Goal: Task Accomplishment & Management: Use online tool/utility

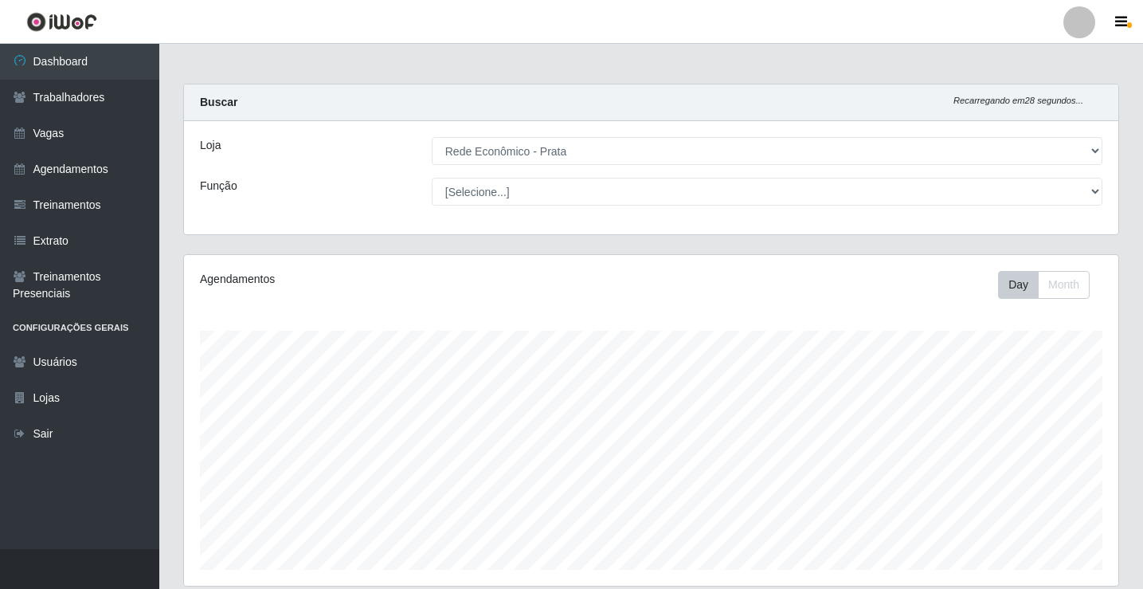
select select "192"
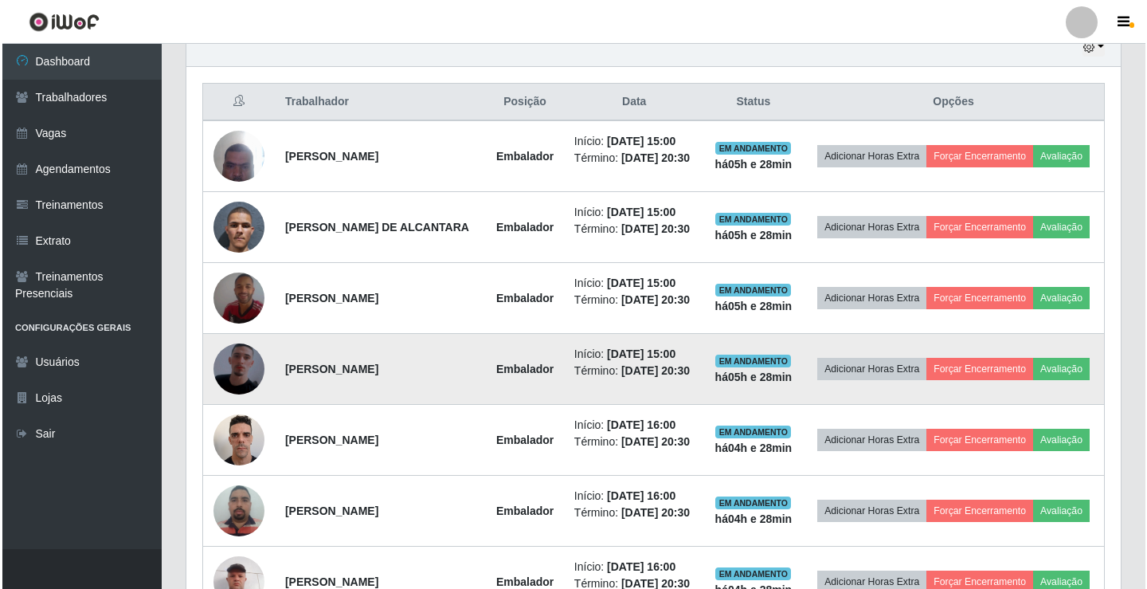
scroll to position [504, 0]
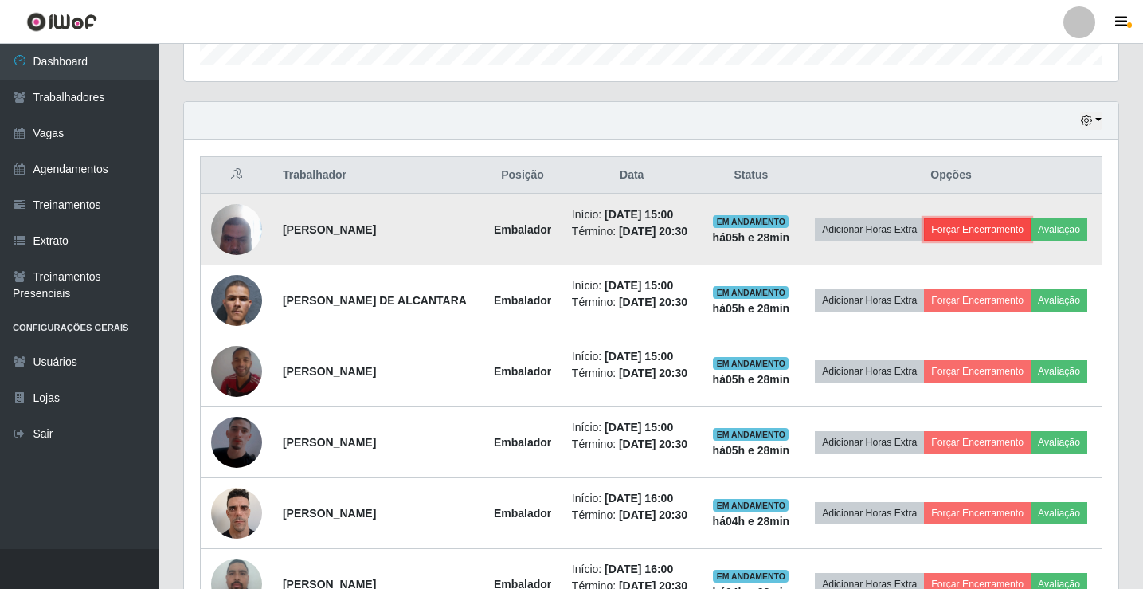
click at [1031, 224] on button "Forçar Encerramento" at bounding box center [977, 229] width 107 height 22
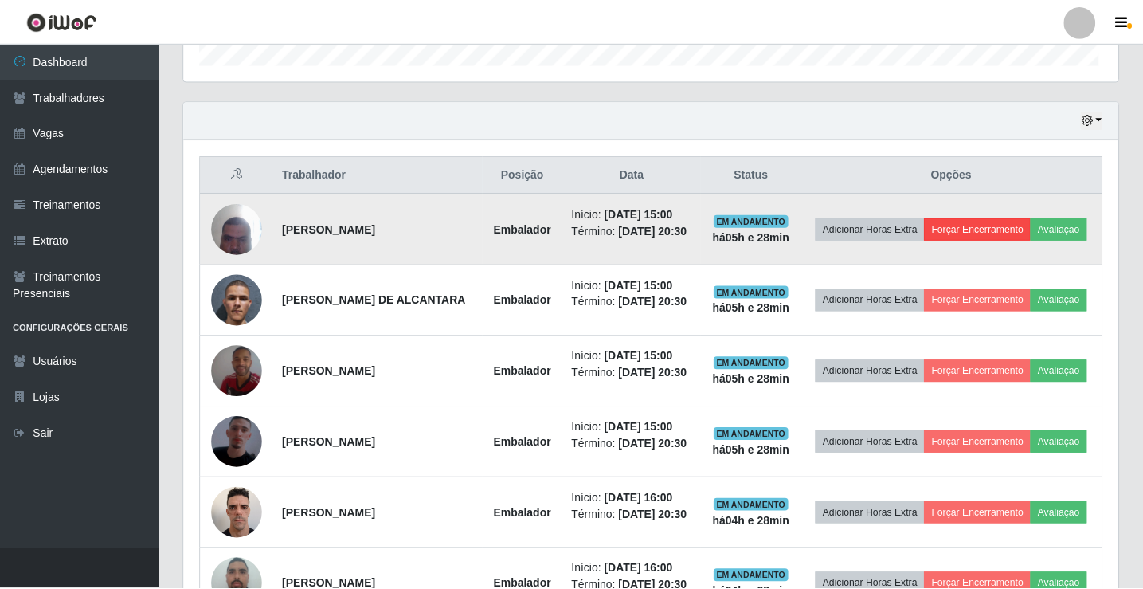
scroll to position [331, 927]
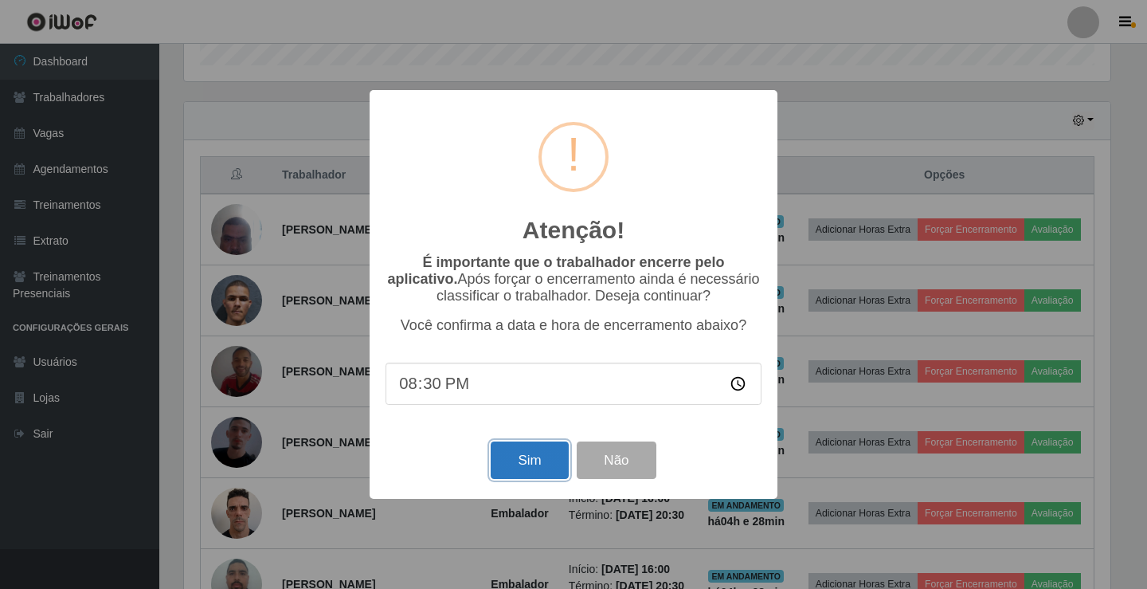
click at [519, 462] on button "Sim" at bounding box center [529, 459] width 77 height 37
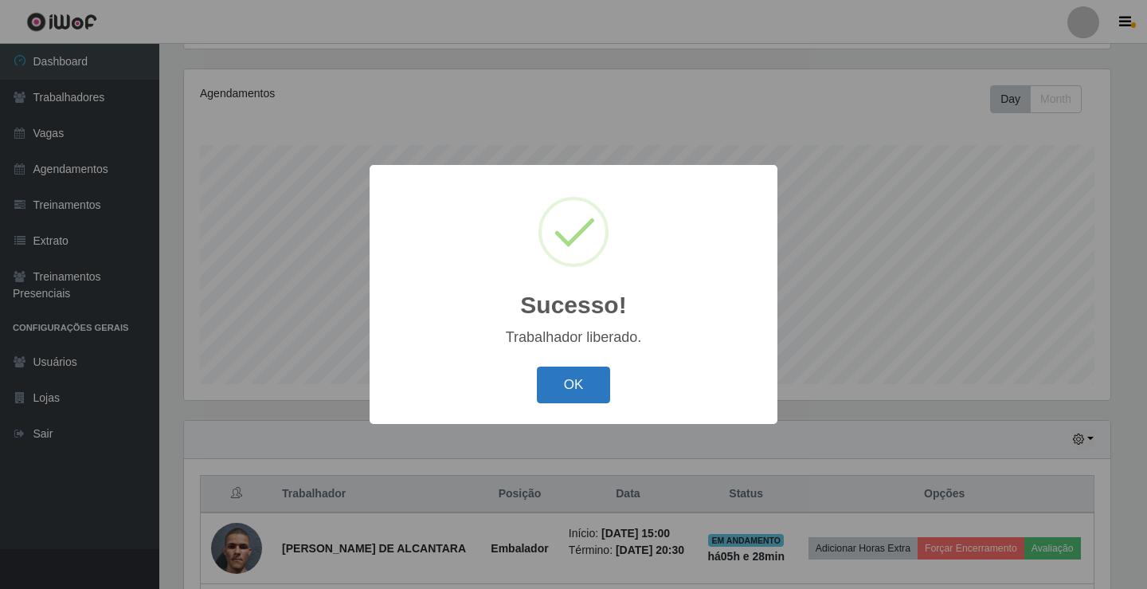
click at [585, 390] on button "OK" at bounding box center [574, 384] width 74 height 37
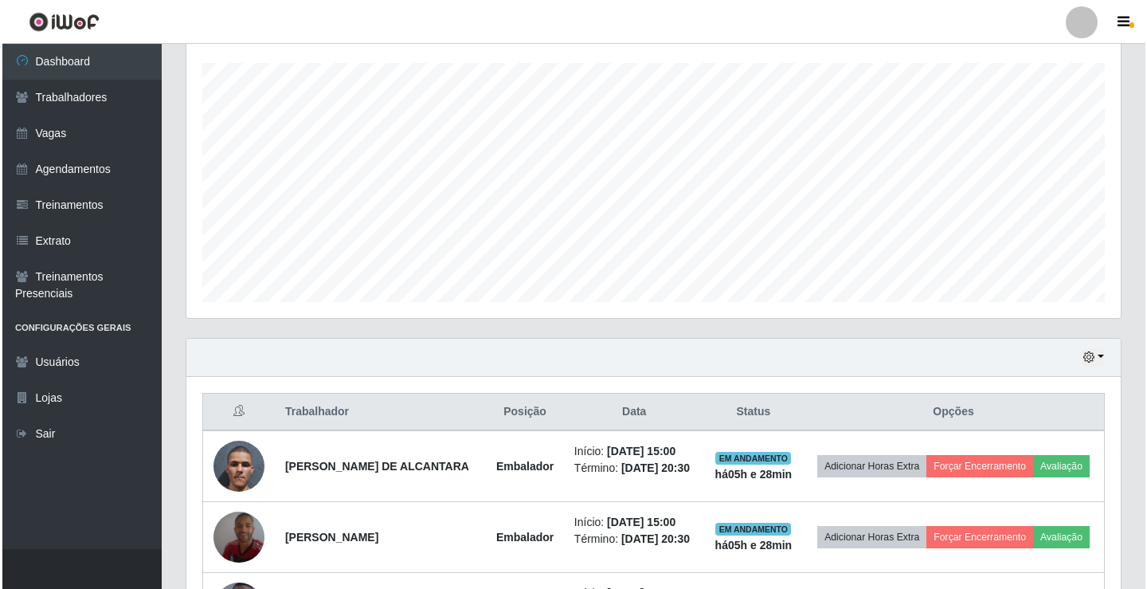
scroll to position [345, 0]
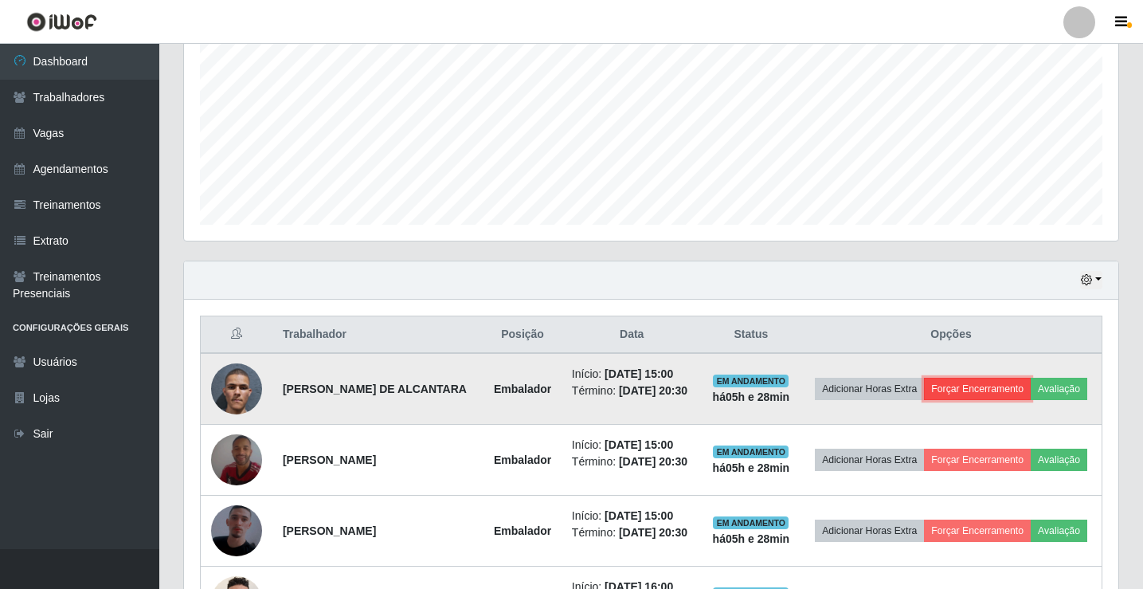
click at [1029, 385] on button "Forçar Encerramento" at bounding box center [977, 389] width 107 height 22
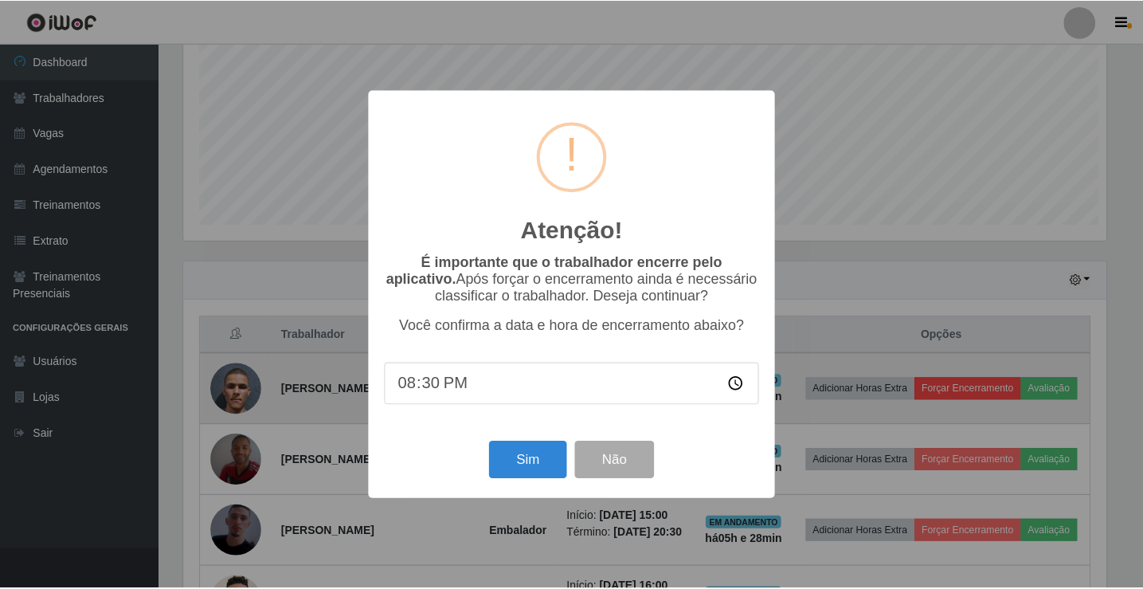
scroll to position [331, 927]
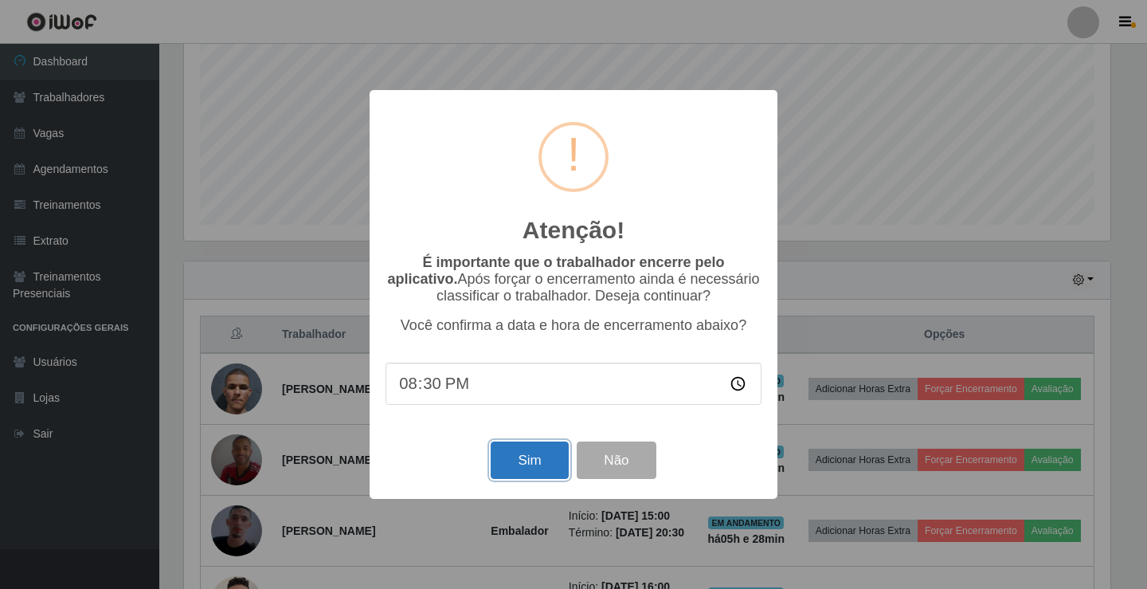
click at [553, 467] on button "Sim" at bounding box center [529, 459] width 77 height 37
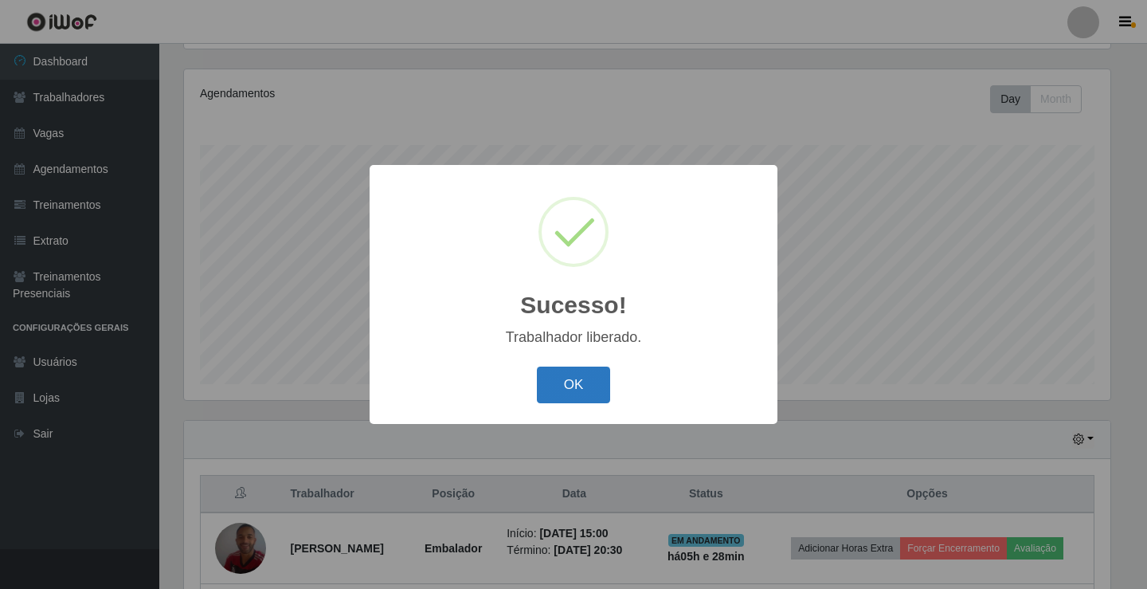
click at [568, 385] on button "OK" at bounding box center [574, 384] width 74 height 37
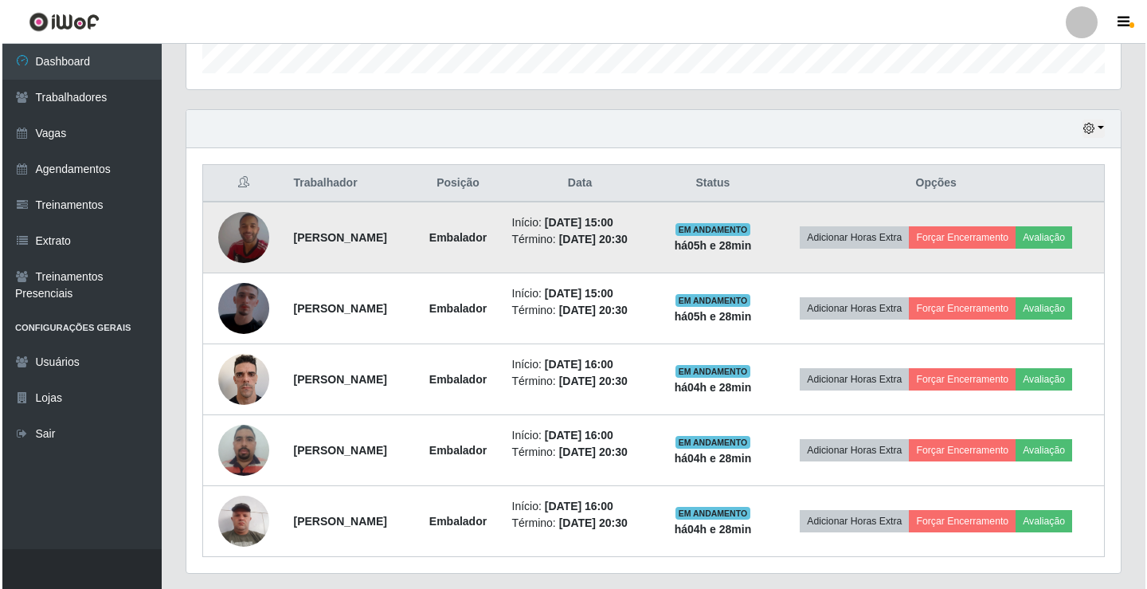
scroll to position [504, 0]
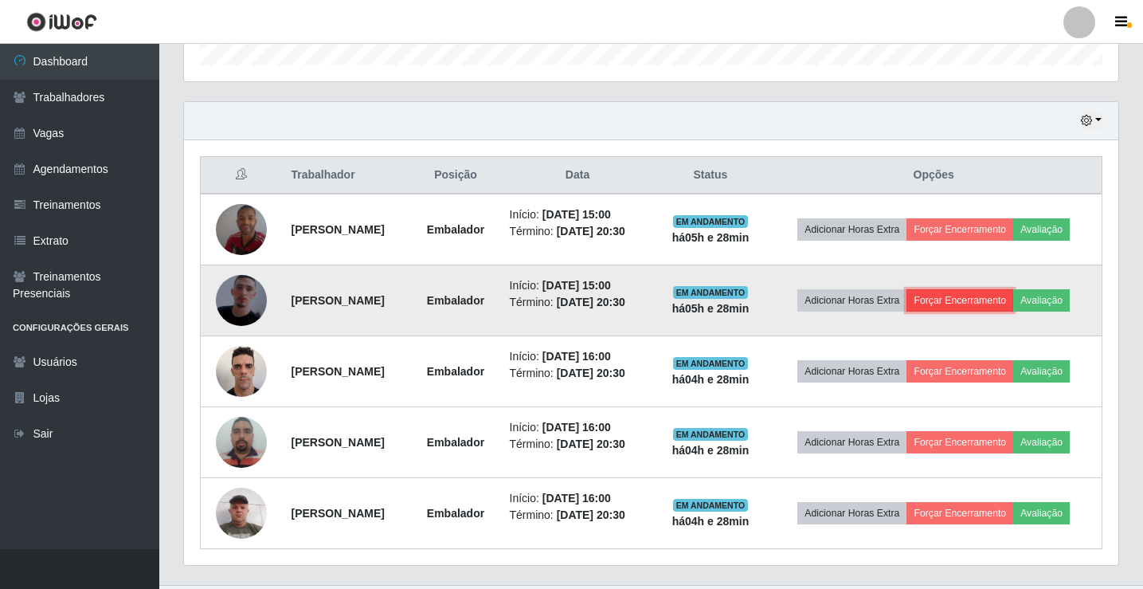
click at [975, 300] on button "Forçar Encerramento" at bounding box center [960, 300] width 107 height 22
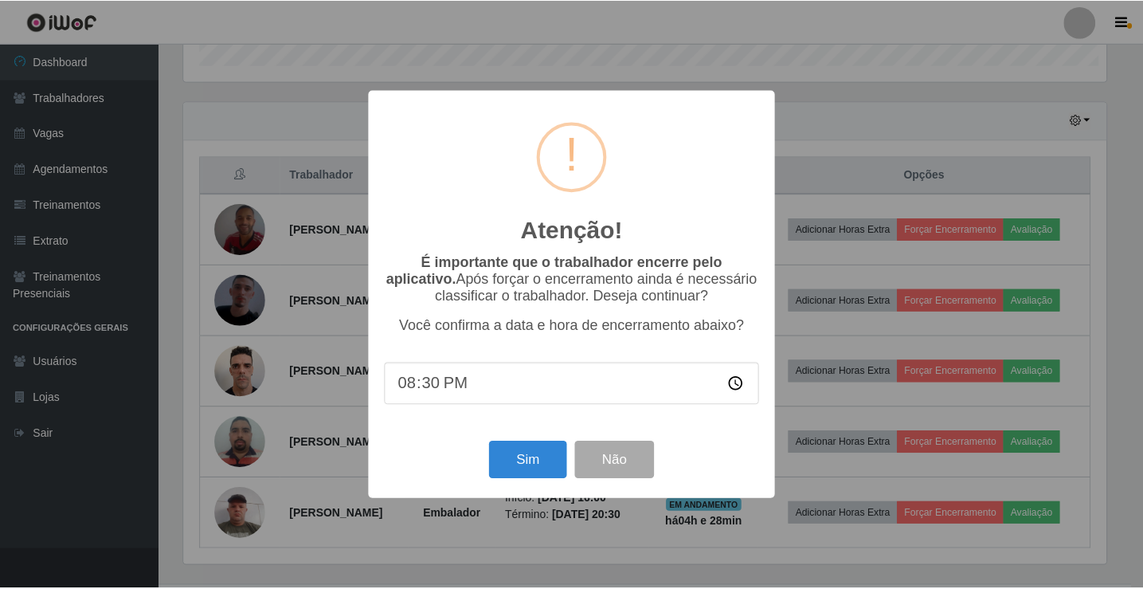
scroll to position [331, 927]
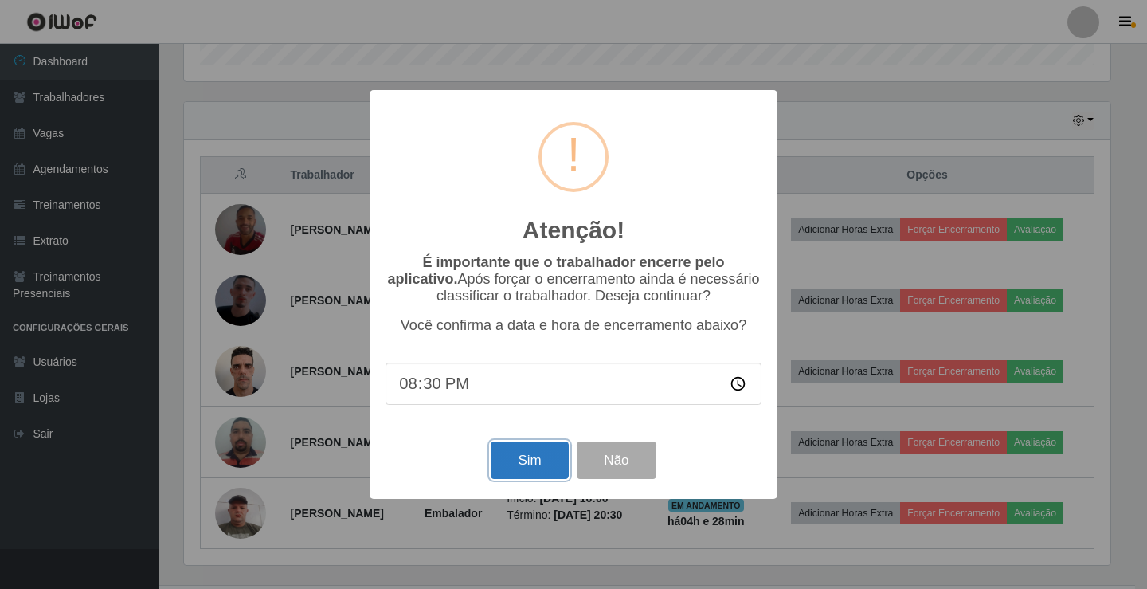
click at [508, 468] on button "Sim" at bounding box center [529, 459] width 77 height 37
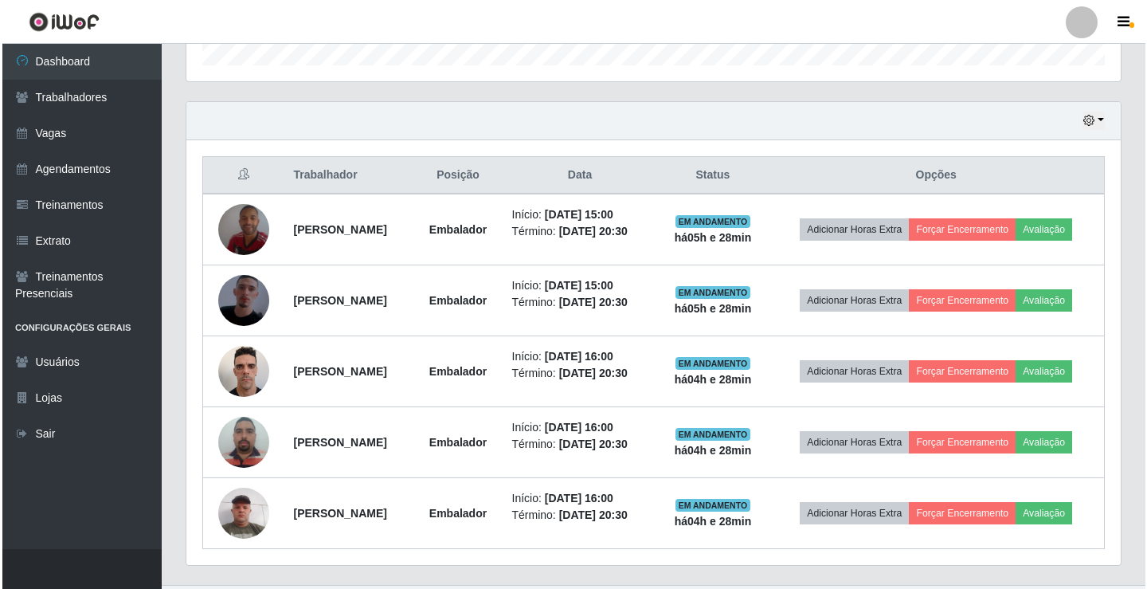
scroll to position [0, 0]
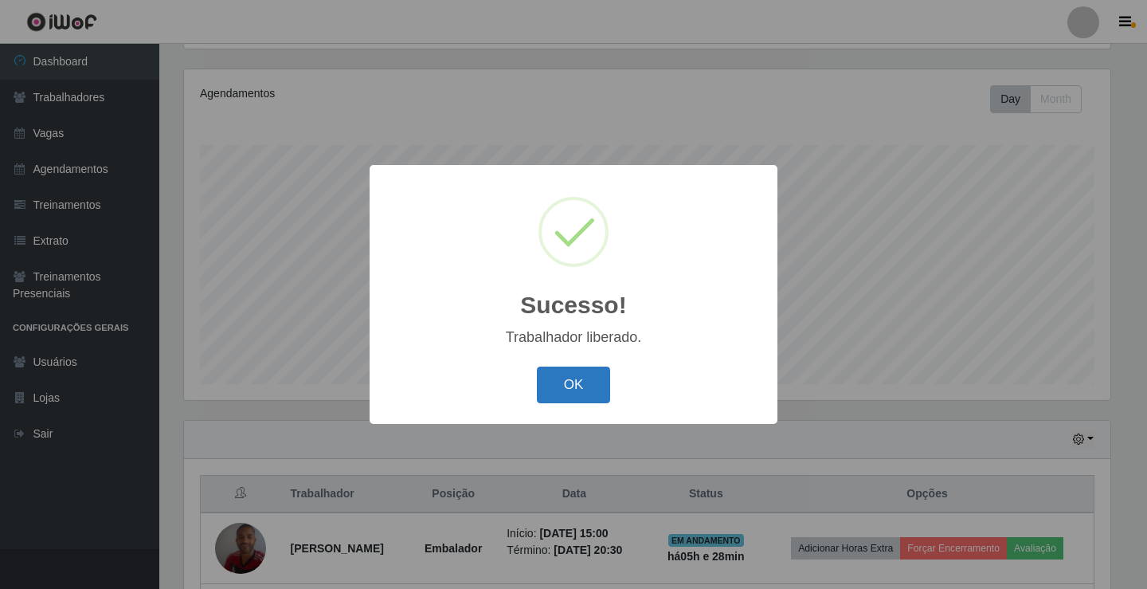
click at [570, 380] on button "OK" at bounding box center [574, 384] width 74 height 37
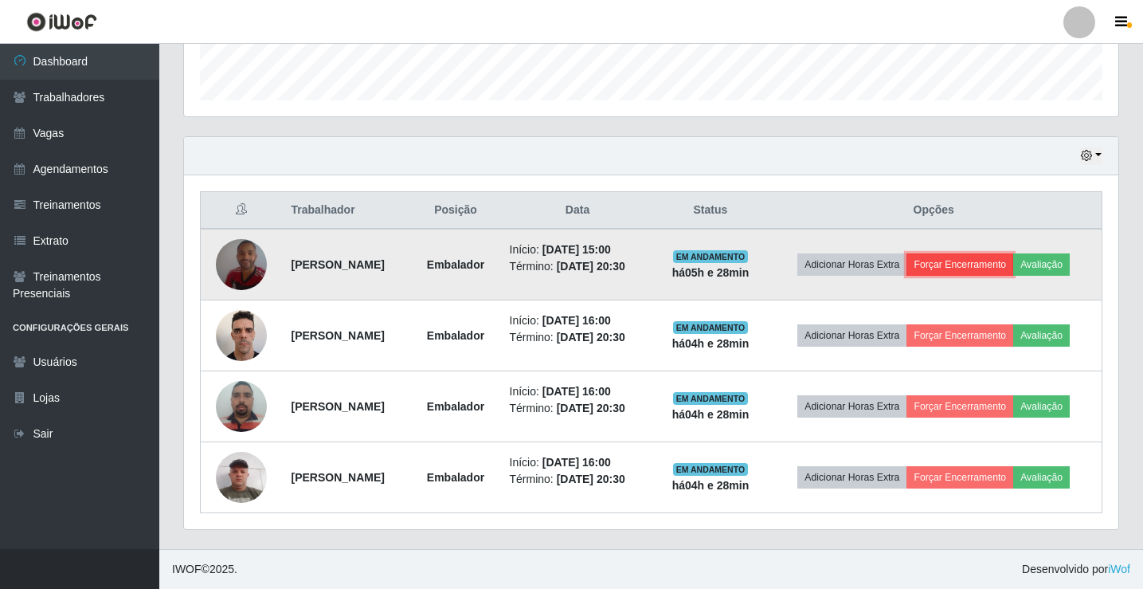
click at [989, 264] on button "Forçar Encerramento" at bounding box center [960, 264] width 107 height 22
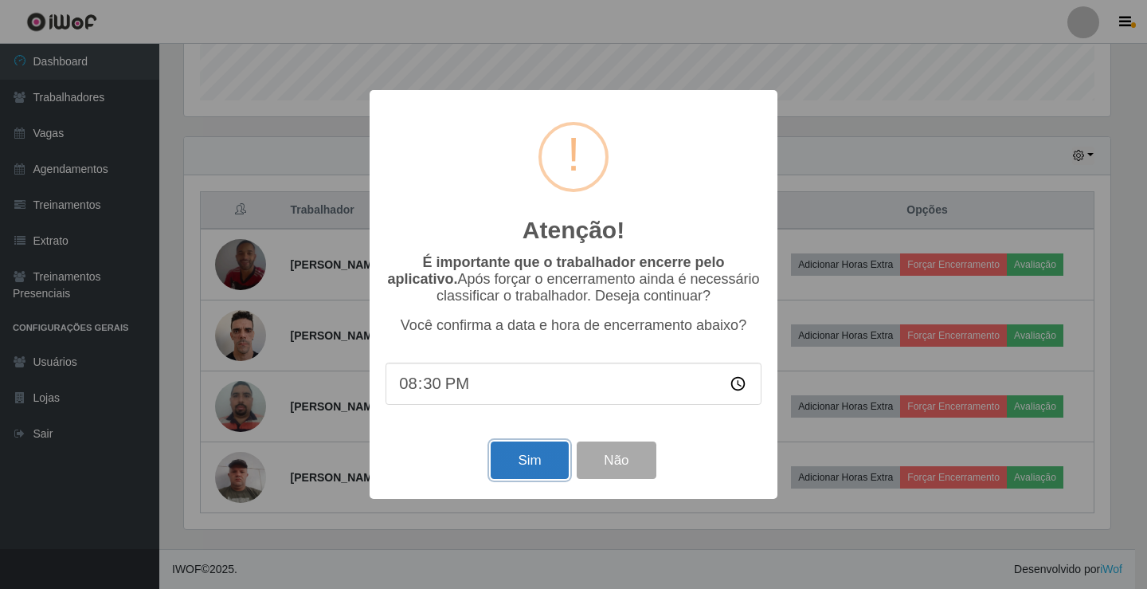
click at [499, 470] on button "Sim" at bounding box center [529, 459] width 77 height 37
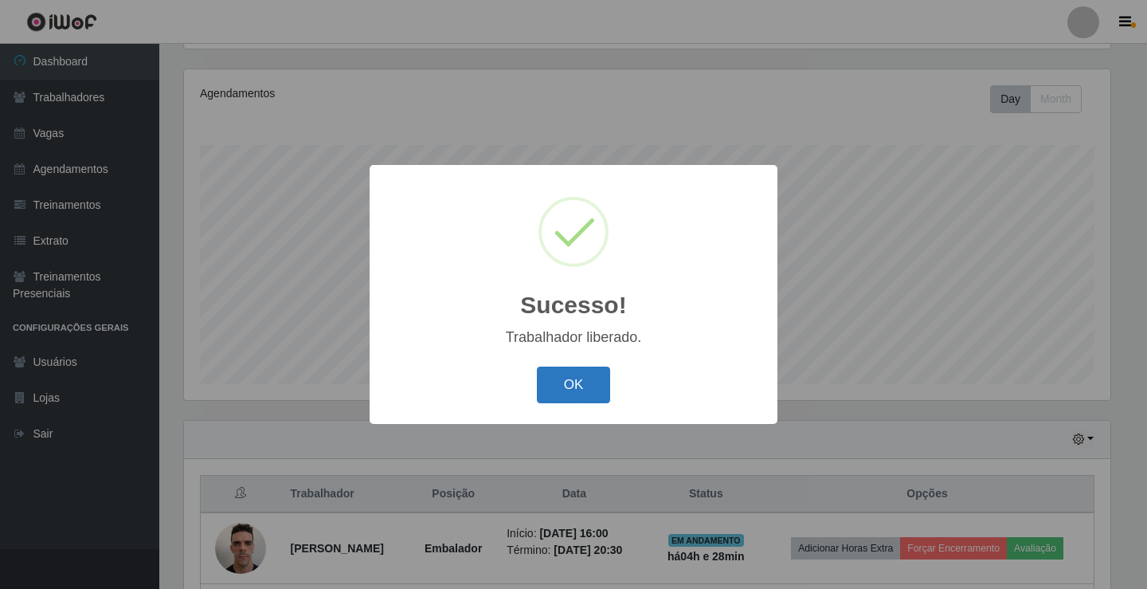
click at [585, 378] on button "OK" at bounding box center [574, 384] width 74 height 37
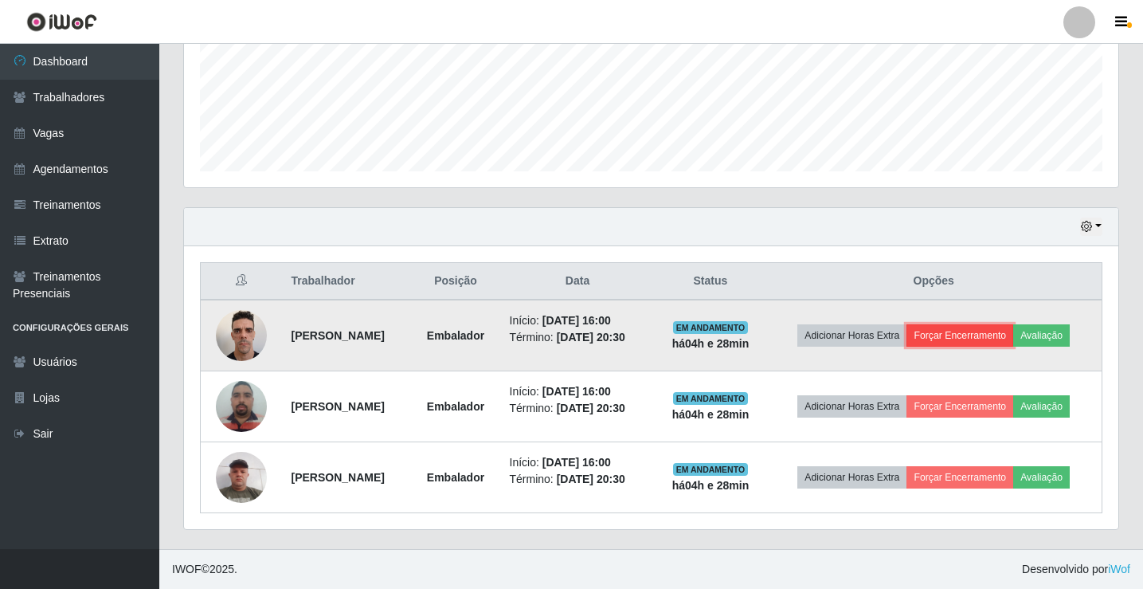
click at [973, 327] on button "Forçar Encerramento" at bounding box center [960, 335] width 107 height 22
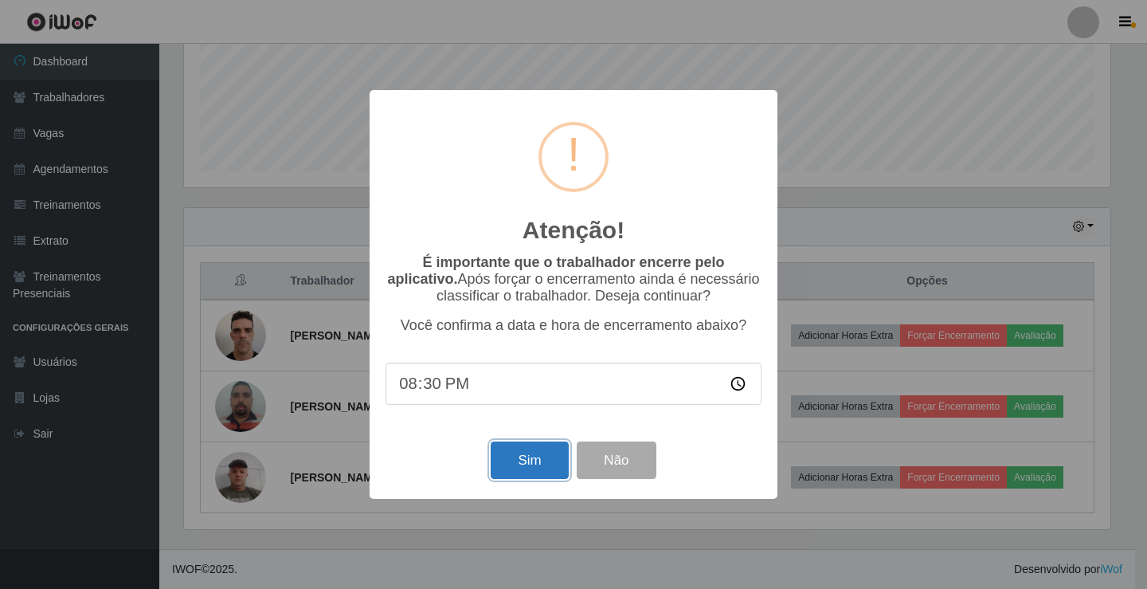
click at [516, 467] on button "Sim" at bounding box center [529, 459] width 77 height 37
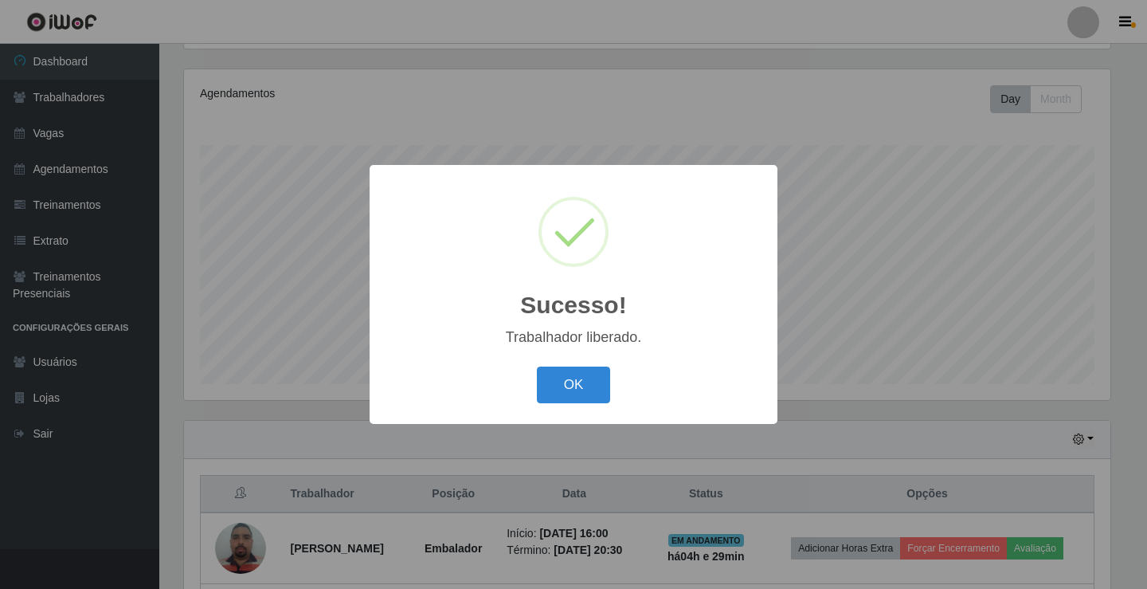
drag, startPoint x: 551, startPoint y: 396, endPoint x: 561, endPoint y: 396, distance: 9.6
click at [552, 396] on button "OK" at bounding box center [574, 384] width 74 height 37
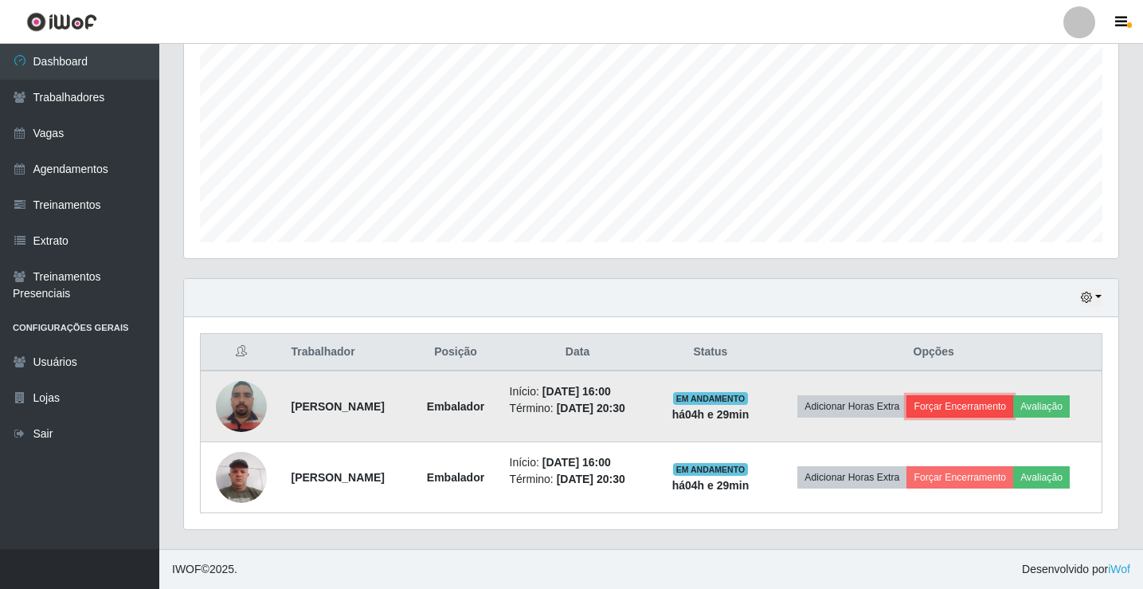
click at [971, 412] on button "Forçar Encerramento" at bounding box center [960, 406] width 107 height 22
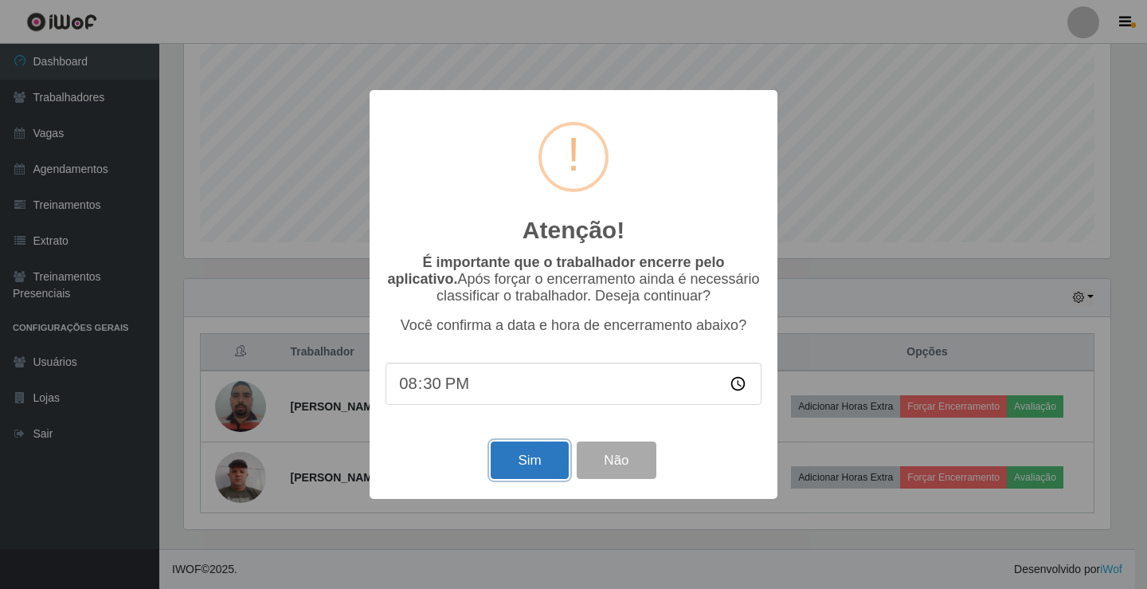
click at [518, 472] on button "Sim" at bounding box center [529, 459] width 77 height 37
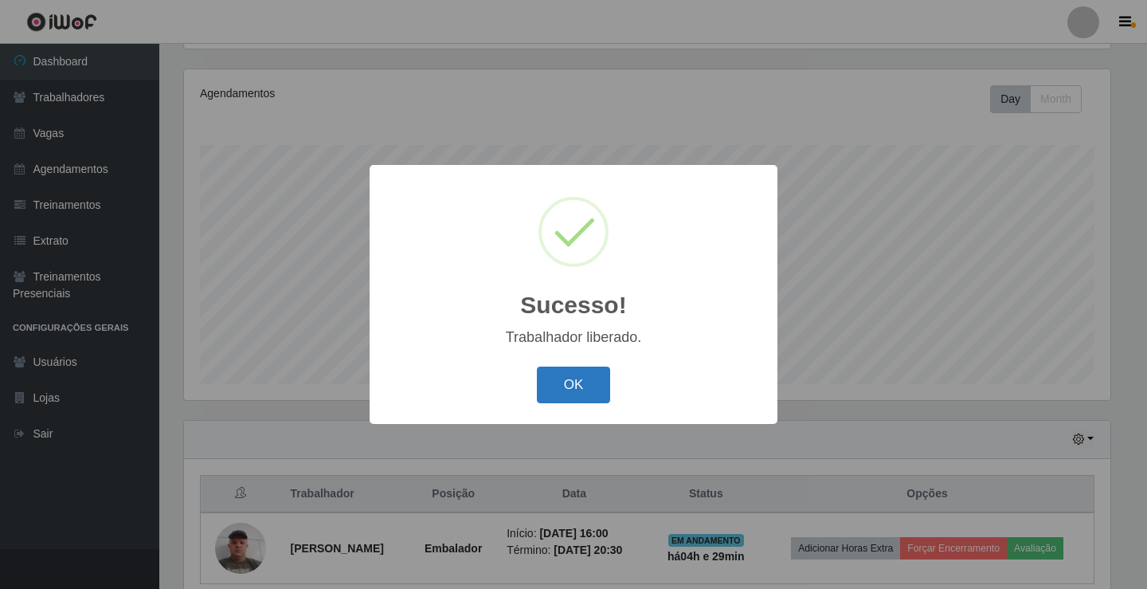
click at [568, 383] on button "OK" at bounding box center [574, 384] width 74 height 37
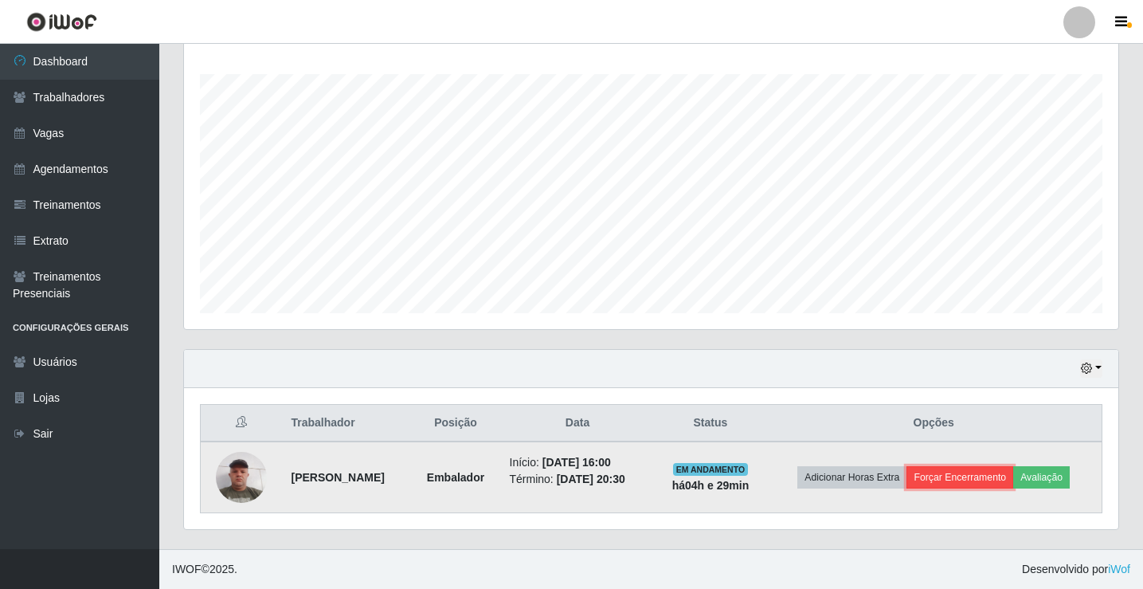
click at [948, 473] on button "Forçar Encerramento" at bounding box center [960, 477] width 107 height 22
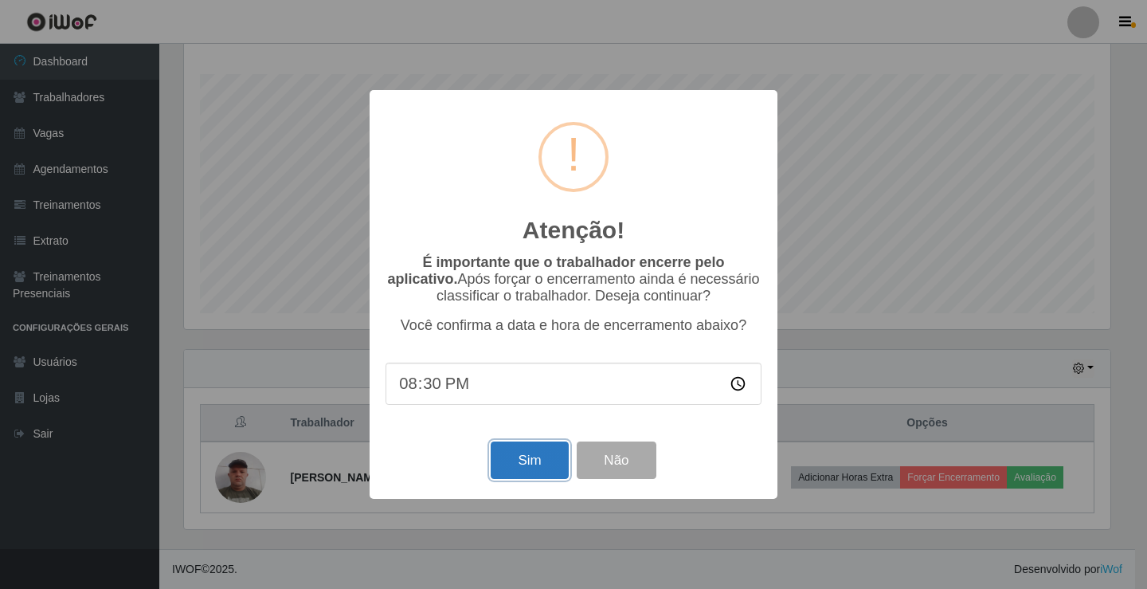
click at [520, 457] on button "Sim" at bounding box center [529, 459] width 77 height 37
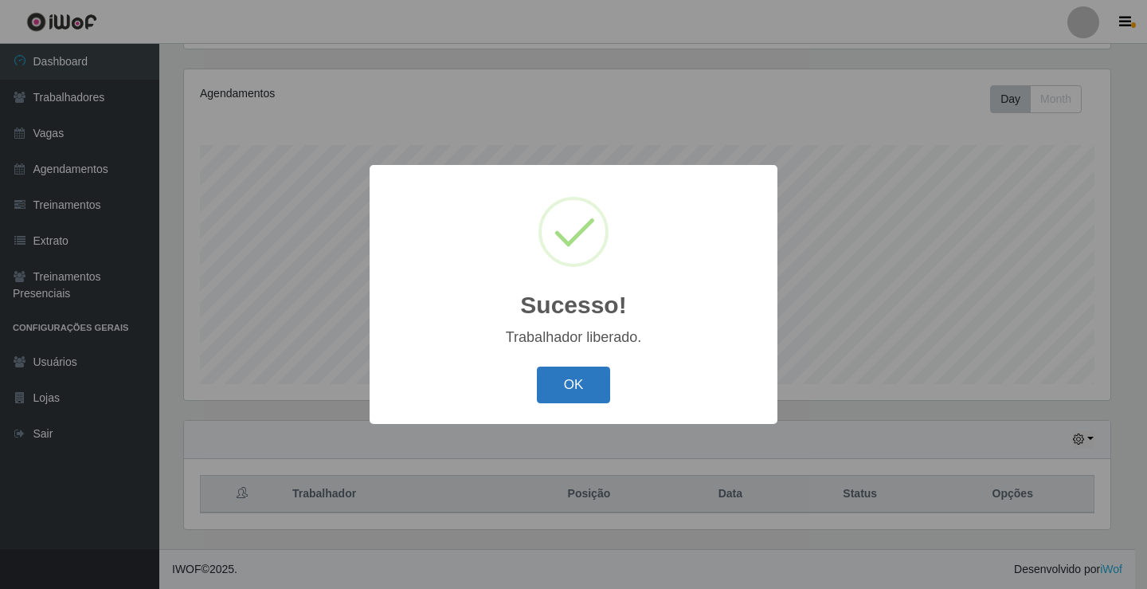
click at [572, 390] on button "OK" at bounding box center [574, 384] width 74 height 37
